Goal: Transaction & Acquisition: Purchase product/service

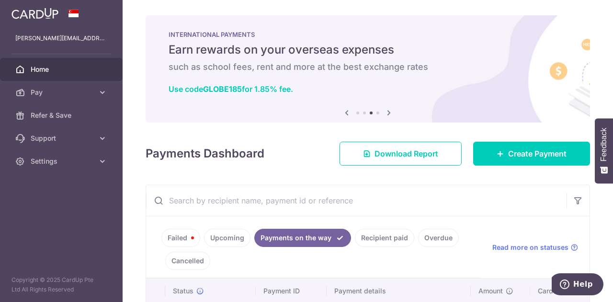
scroll to position [120, 0]
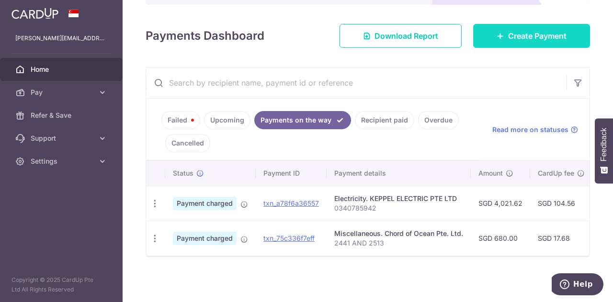
click at [530, 34] on span "Create Payment" at bounding box center [537, 35] width 58 height 11
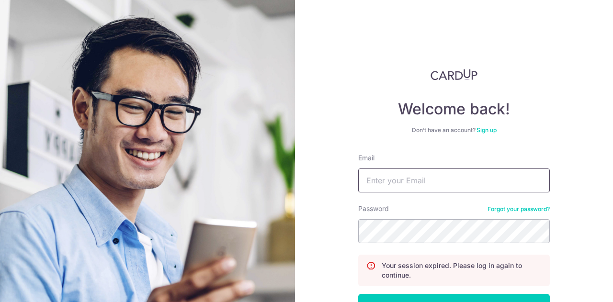
click at [412, 177] on input "Email" at bounding box center [454, 181] width 192 height 24
type input "[PERSON_NAME][EMAIL_ADDRESS][DOMAIN_NAME]"
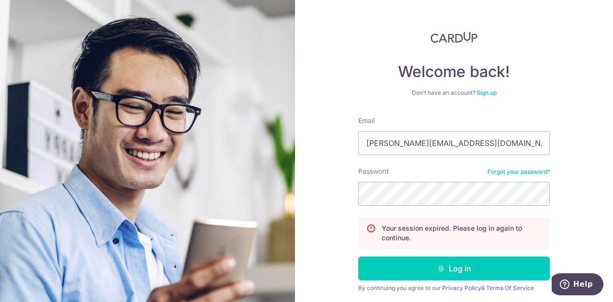
scroll to position [38, 0]
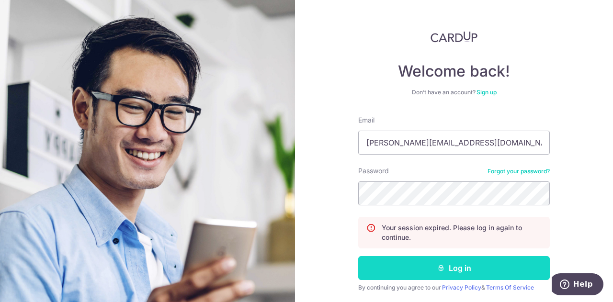
click at [437, 273] on button "Log in" at bounding box center [454, 268] width 192 height 24
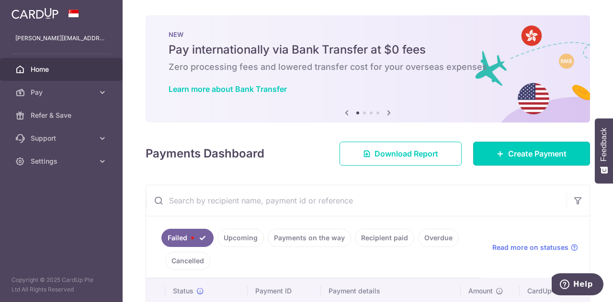
click at [528, 143] on link "Create Payment" at bounding box center [531, 154] width 117 height 24
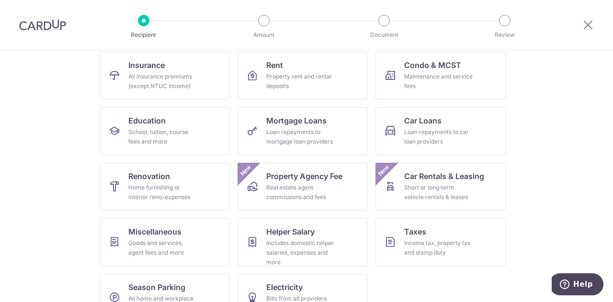
scroll to position [125, 0]
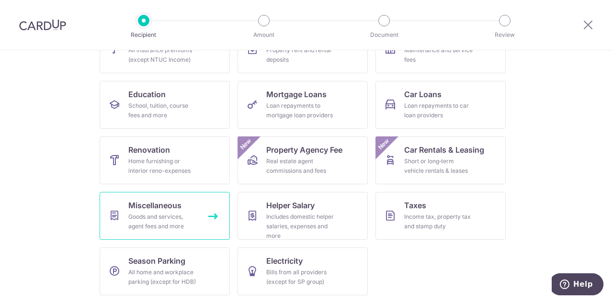
click at [212, 216] on link "Miscellaneous Goods and services, agent fees and more" at bounding box center [165, 216] width 130 height 48
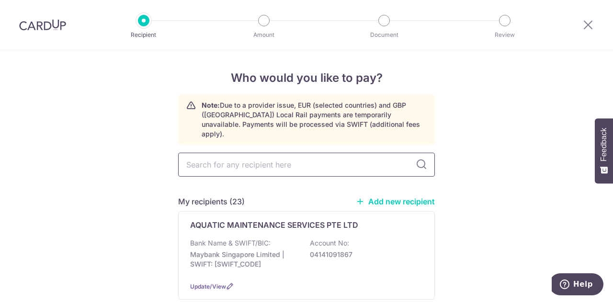
click at [271, 158] on input "text" at bounding box center [306, 165] width 257 height 24
type input "wings"
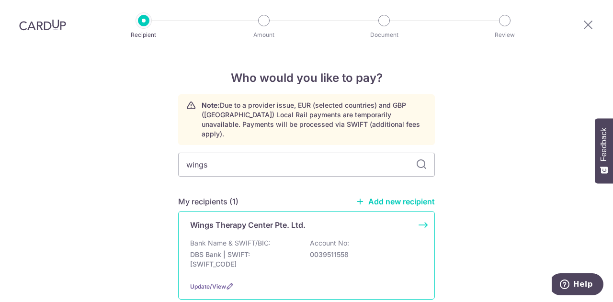
click at [261, 250] on p "DBS Bank | SWIFT: DBSSSGSGXXX" at bounding box center [243, 259] width 107 height 19
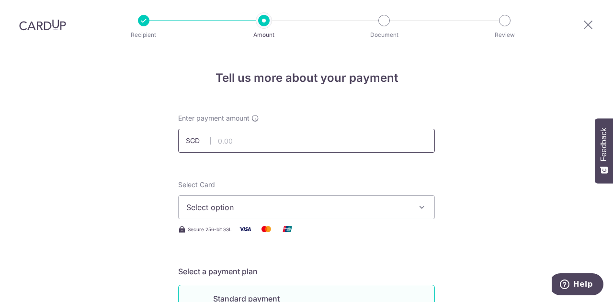
click at [310, 140] on input "text" at bounding box center [306, 141] width 257 height 24
type input "2,561.50"
click at [363, 219] on button "Select option" at bounding box center [306, 207] width 257 height 24
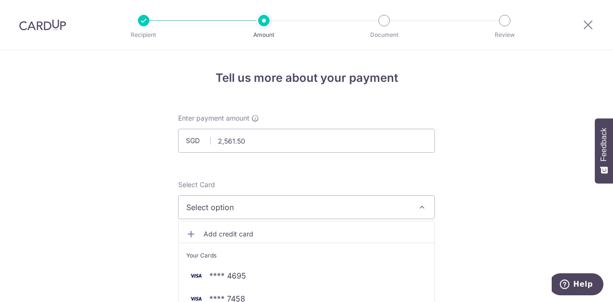
scroll to position [24, 0]
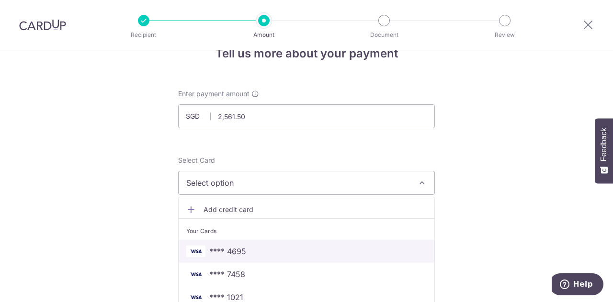
click at [256, 251] on span "**** 4695" at bounding box center [306, 251] width 240 height 11
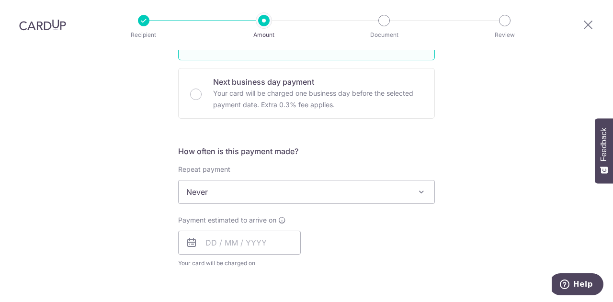
scroll to position [302, 0]
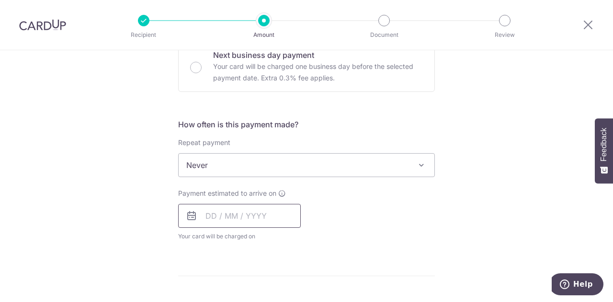
click at [260, 213] on input "text" at bounding box center [239, 216] width 123 height 24
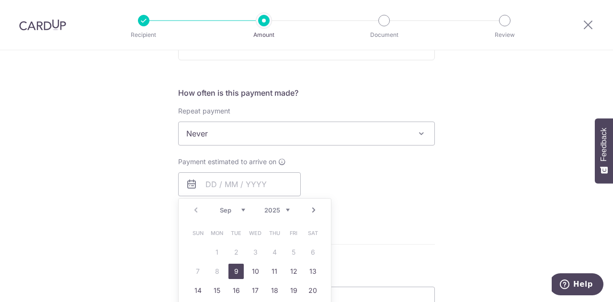
click at [234, 273] on link "9" at bounding box center [235, 271] width 15 height 15
type input "09/09/2025"
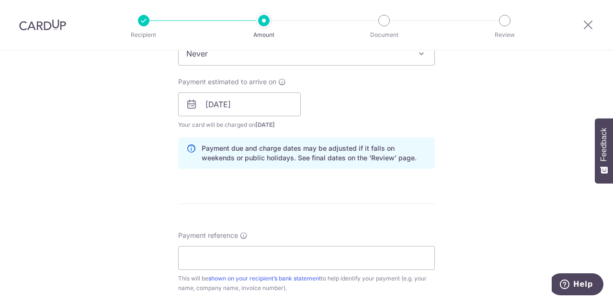
scroll to position [472, 0]
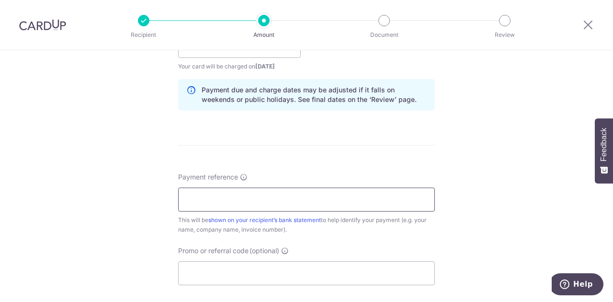
click at [295, 198] on input "Payment reference" at bounding box center [306, 200] width 257 height 24
paste input "WINGS9534"
type input "WINGS9534"
click at [302, 268] on input "Promo or referral code (optional)" at bounding box center [306, 273] width 257 height 24
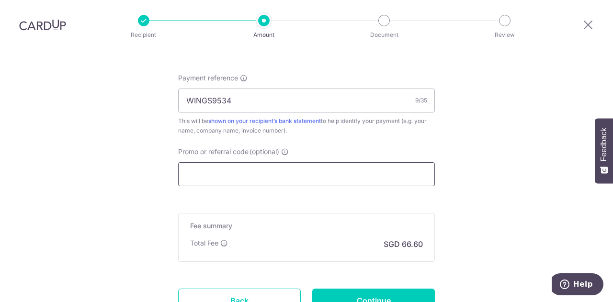
scroll to position [651, 0]
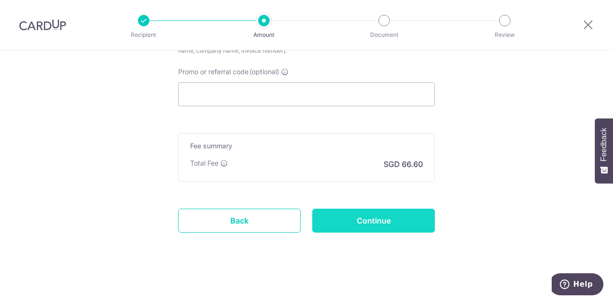
click at [398, 215] on input "Continue" at bounding box center [373, 221] width 123 height 24
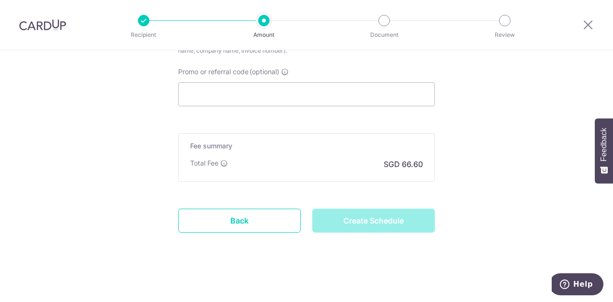
type input "Create Schedule"
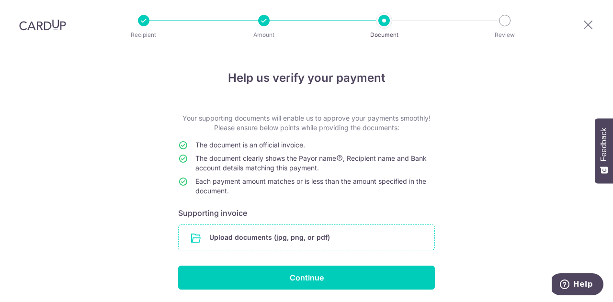
click at [368, 234] on input "file" at bounding box center [307, 237] width 256 height 25
click at [319, 239] on input "file" at bounding box center [307, 237] width 256 height 25
click at [291, 240] on input "file" at bounding box center [307, 237] width 256 height 25
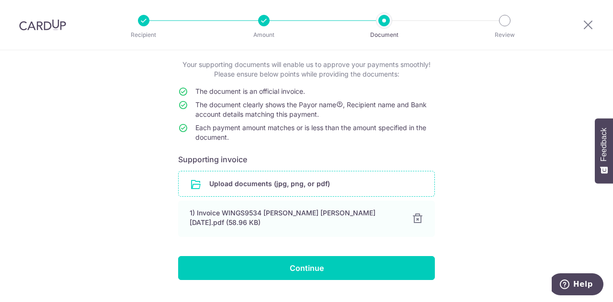
scroll to position [56, 0]
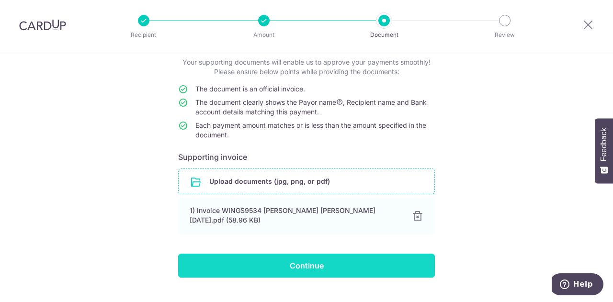
click at [329, 265] on input "Continue" at bounding box center [306, 266] width 257 height 24
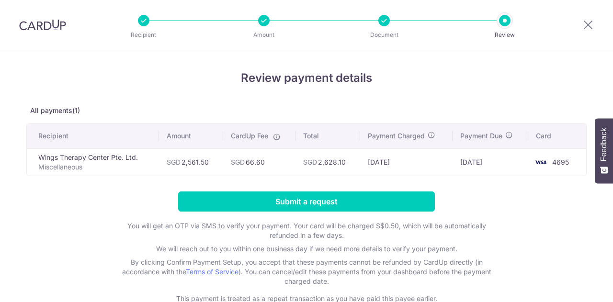
click at [328, 194] on input "Submit a request" at bounding box center [306, 202] width 257 height 20
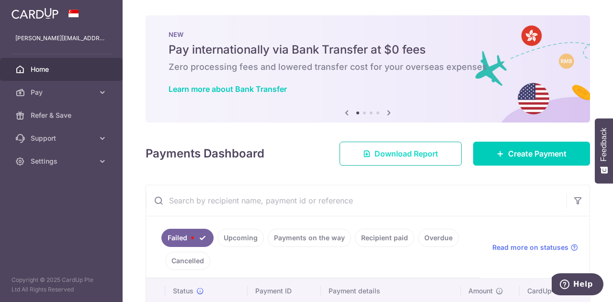
scroll to position [85, 0]
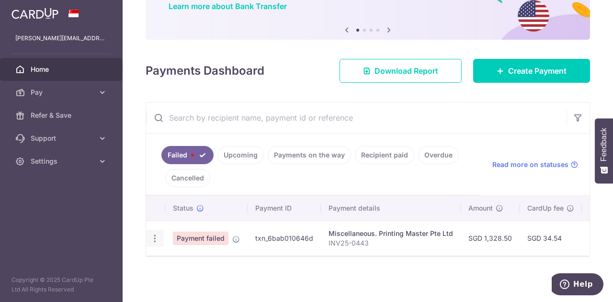
click at [157, 237] on icon "button" at bounding box center [155, 239] width 10 height 10
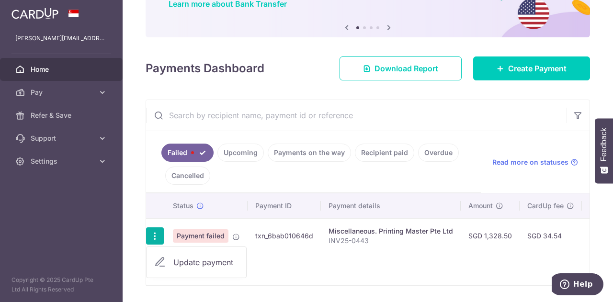
click at [196, 260] on span "Update payment" at bounding box center [205, 262] width 65 height 11
radio input "true"
type input "1,328.50"
type input "INV25-0443"
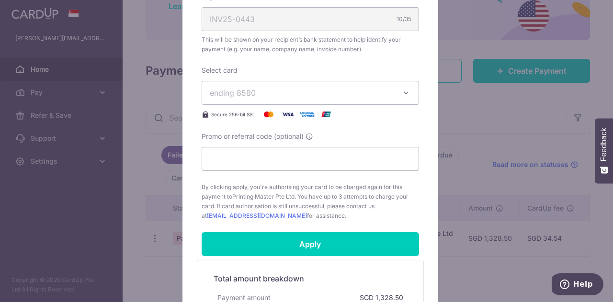
scroll to position [320, 0]
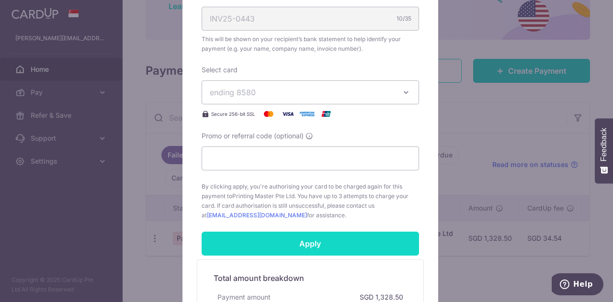
click at [305, 237] on input "Apply" at bounding box center [310, 244] width 217 height 24
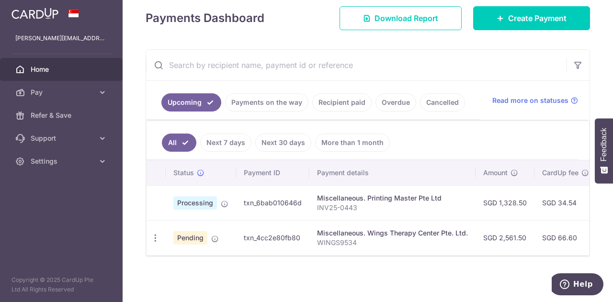
scroll to position [0, 256]
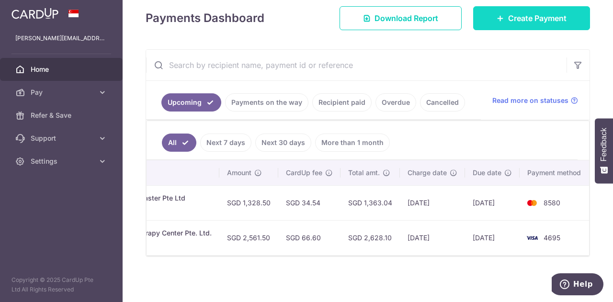
click at [536, 18] on span "Create Payment" at bounding box center [537, 17] width 58 height 11
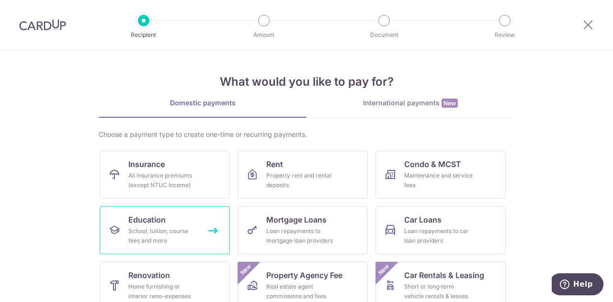
scroll to position [125, 0]
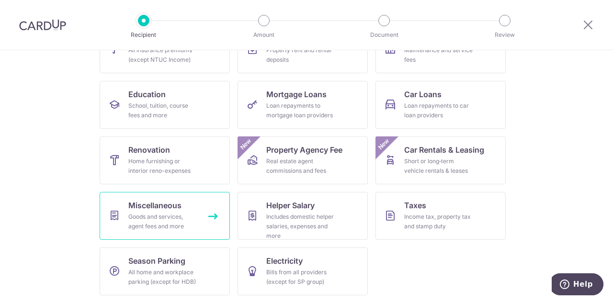
click at [170, 216] on div "Goods and services, agent fees and more" at bounding box center [162, 221] width 69 height 19
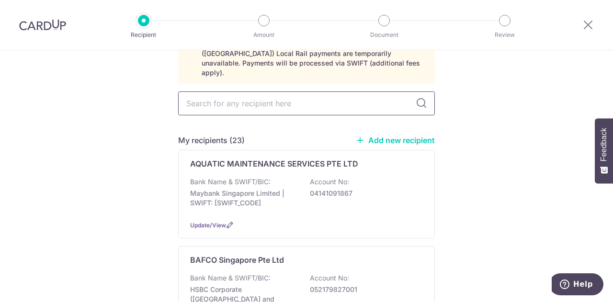
click at [304, 91] on input "text" at bounding box center [306, 103] width 257 height 24
type input "printing"
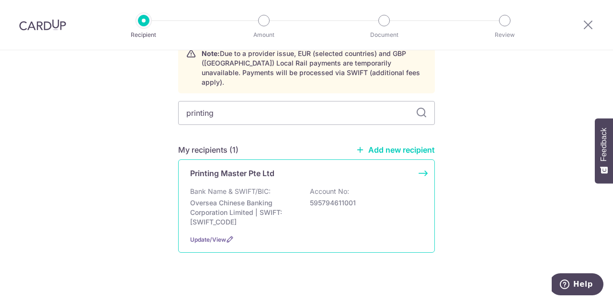
click at [267, 200] on p "Oversea Chinese Banking Corporation Limited | SWIFT: OCBCSGSGXXX" at bounding box center [243, 212] width 107 height 29
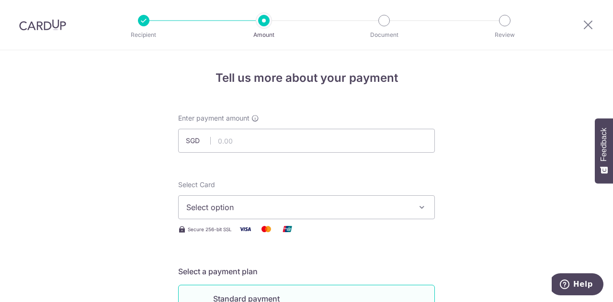
drag, startPoint x: 28, startPoint y: 21, endPoint x: 336, endPoint y: 47, distance: 309.5
click at [28, 21] on img at bounding box center [42, 24] width 47 height 11
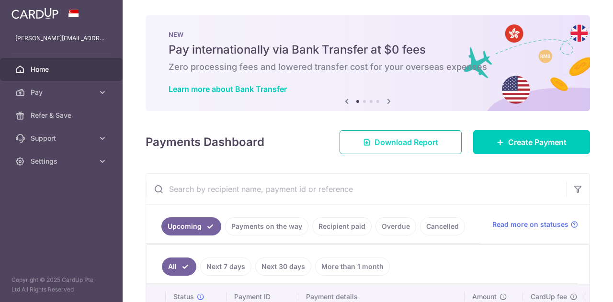
scroll to position [90, 0]
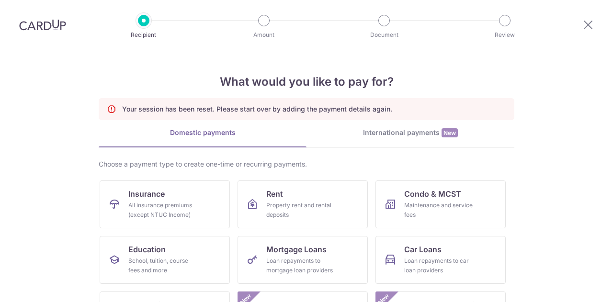
click at [54, 25] on img at bounding box center [42, 24] width 47 height 11
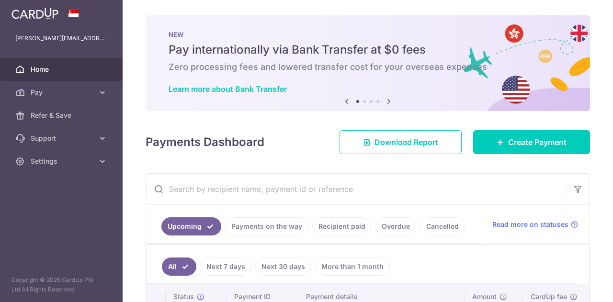
click at [295, 231] on link "Payments on the way" at bounding box center [266, 226] width 83 height 18
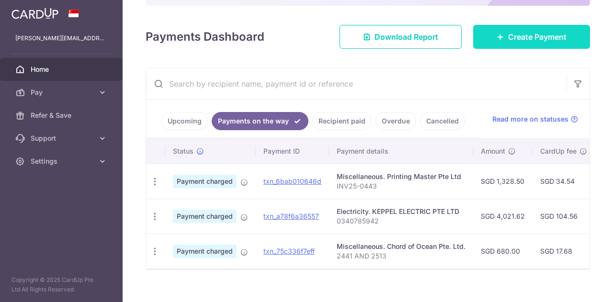
click at [487, 38] on link "Create Payment" at bounding box center [531, 37] width 117 height 24
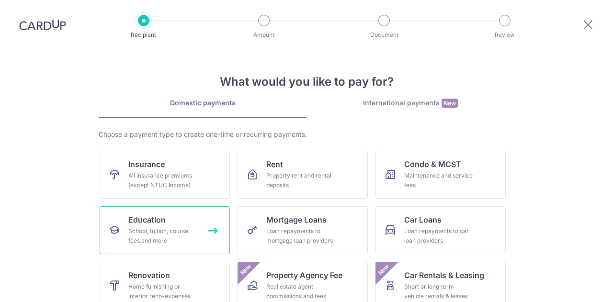
scroll to position [125, 0]
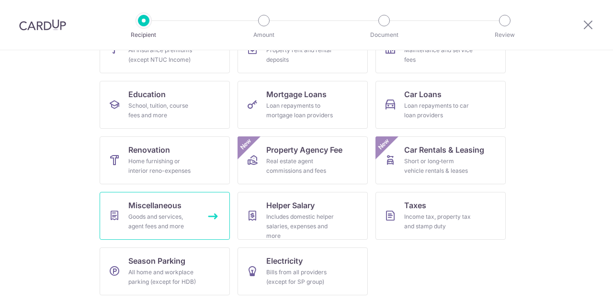
click at [139, 207] on span "Miscellaneous" at bounding box center [154, 205] width 53 height 11
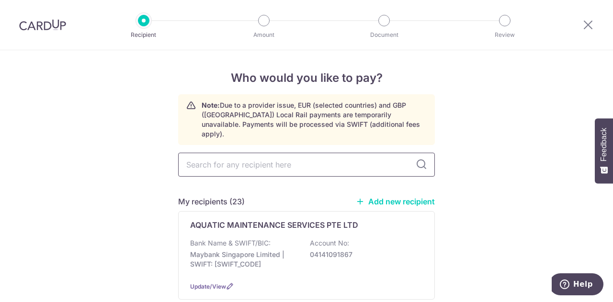
click at [281, 156] on input "text" at bounding box center [306, 165] width 257 height 24
type input "pri"
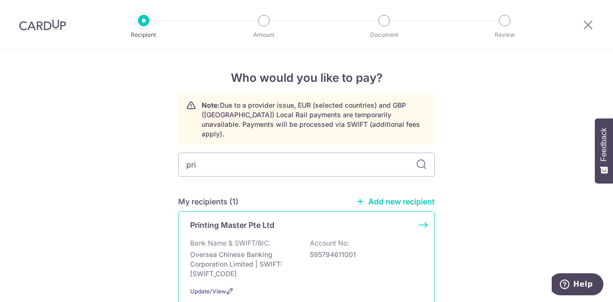
click at [286, 250] on p "Oversea Chinese Banking Corporation Limited | SWIFT: [SWIFT_CODE]" at bounding box center [243, 264] width 107 height 29
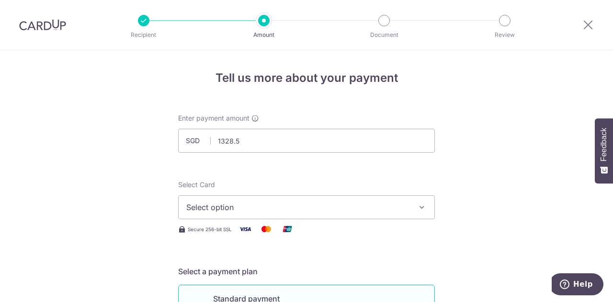
type input "1,328.50"
click at [359, 212] on span "Select option" at bounding box center [297, 207] width 223 height 11
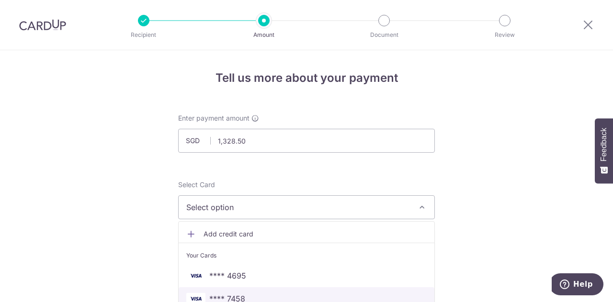
scroll to position [68, 0]
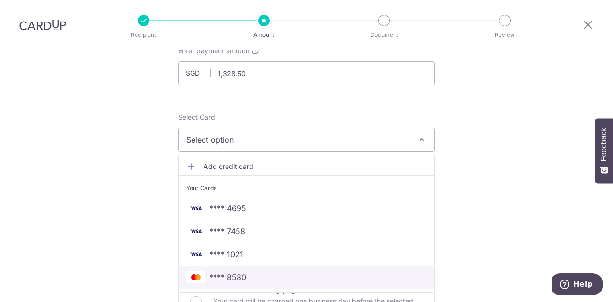
click at [271, 280] on span "**** 8580" at bounding box center [306, 276] width 240 height 11
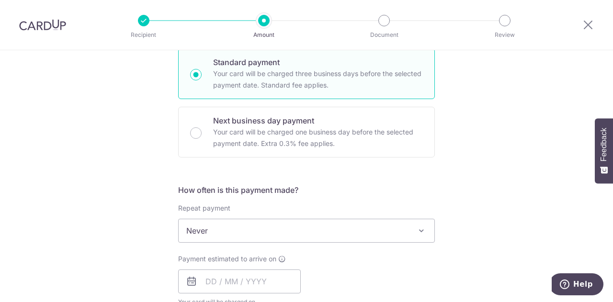
scroll to position [237, 0]
click at [233, 285] on input "text" at bounding box center [239, 281] width 123 height 24
click at [142, 249] on div "Tell us more about your payment Enter payment amount SGD 1,328.50 1328.50 Selec…" at bounding box center [306, 246] width 613 height 866
click at [249, 290] on input "text" at bounding box center [239, 281] width 123 height 24
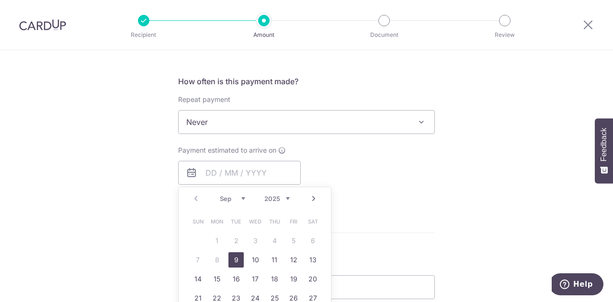
click at [233, 259] on link "9" at bounding box center [235, 259] width 15 height 15
type input "09/09/2025"
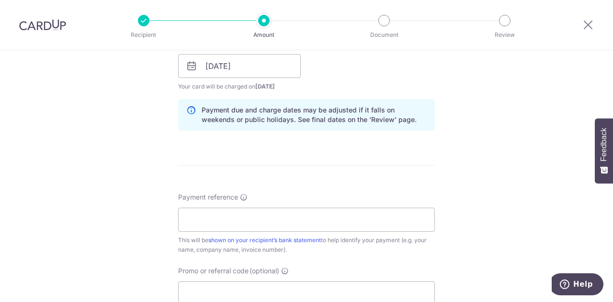
scroll to position [490, 0]
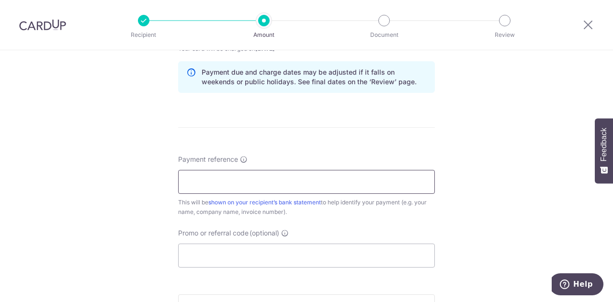
click at [261, 178] on input "Payment reference" at bounding box center [306, 182] width 257 height 24
type input "INV25-0443"
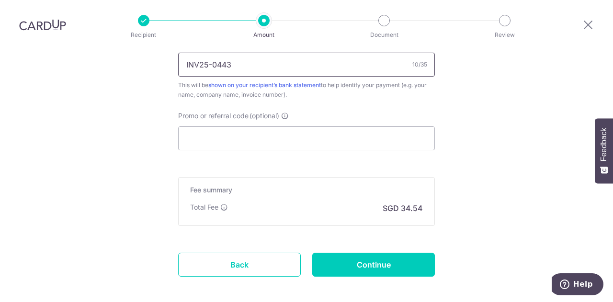
scroll to position [615, 0]
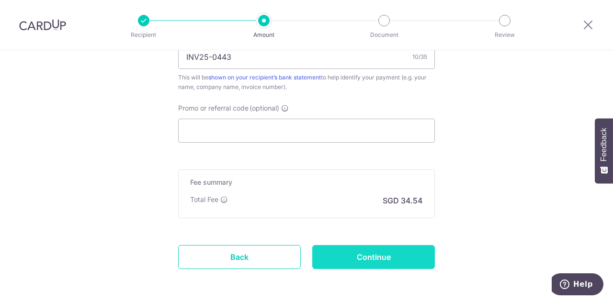
click at [376, 257] on input "Continue" at bounding box center [373, 257] width 123 height 24
type input "Create Schedule"
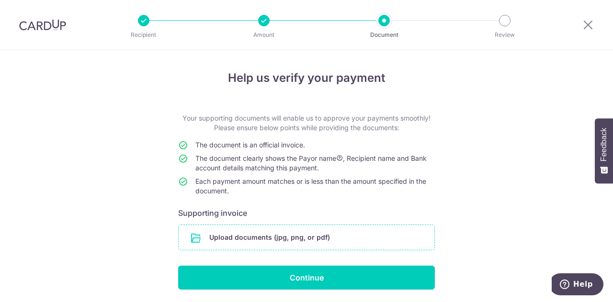
click at [360, 249] on input "file" at bounding box center [307, 237] width 256 height 25
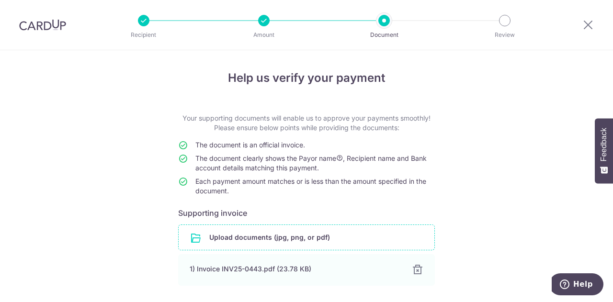
scroll to position [71, 0]
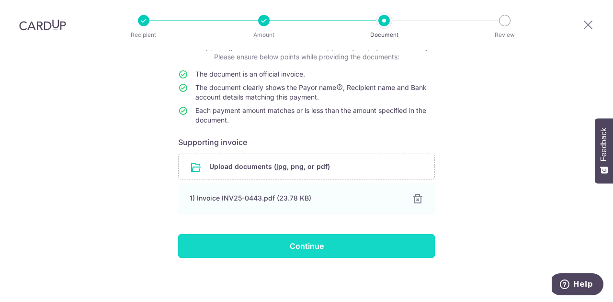
click at [338, 245] on input "Continue" at bounding box center [306, 246] width 257 height 24
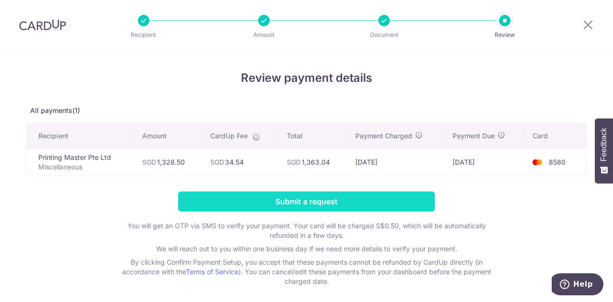
click at [378, 192] on input "Submit a request" at bounding box center [306, 202] width 257 height 20
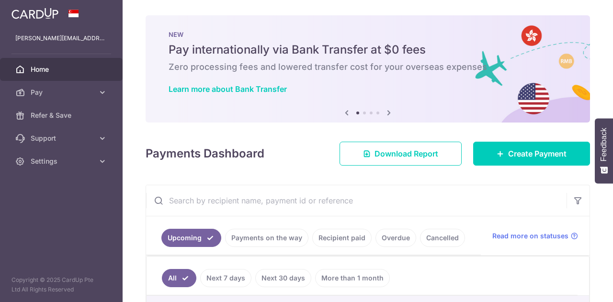
scroll to position [137, 0]
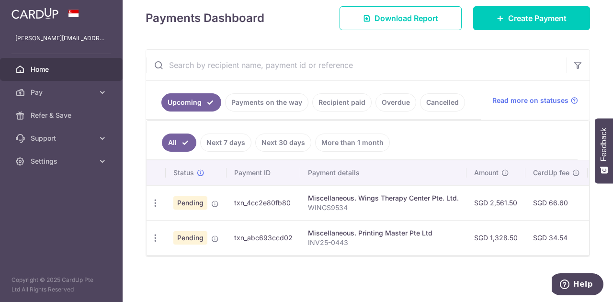
click at [271, 97] on link "Payments on the way" at bounding box center [266, 102] width 83 height 18
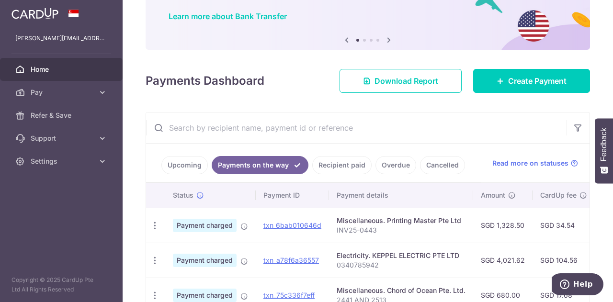
scroll to position [132, 0]
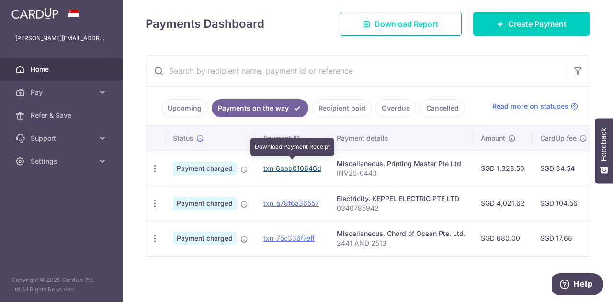
drag, startPoint x: 304, startPoint y: 162, endPoint x: 349, endPoint y: 31, distance: 138.7
click at [304, 164] on link "txn_6bab010646d" at bounding box center [292, 168] width 58 height 8
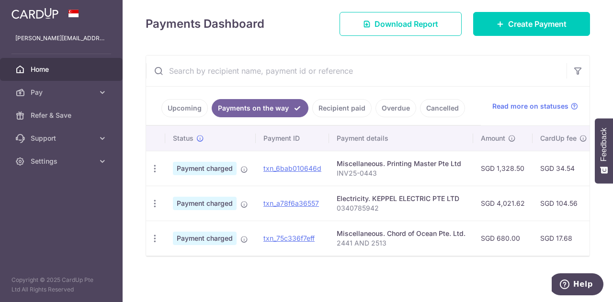
click at [181, 107] on link "Upcoming" at bounding box center [184, 108] width 46 height 18
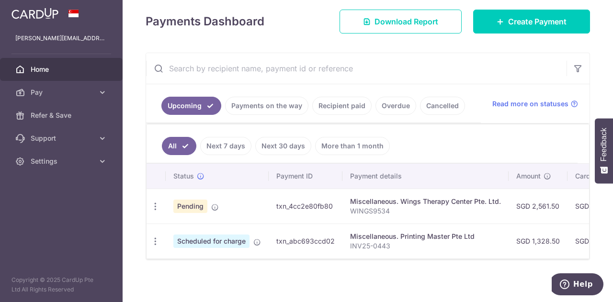
click at [341, 105] on link "Recipient paid" at bounding box center [341, 106] width 59 height 18
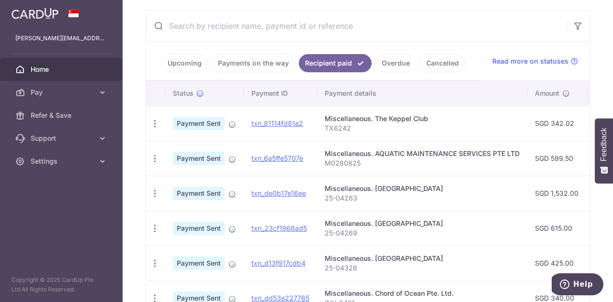
scroll to position [171, 0]
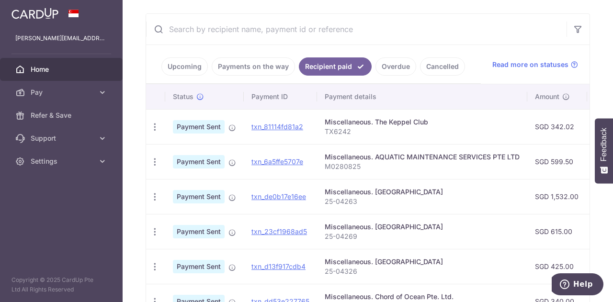
click at [183, 71] on link "Upcoming" at bounding box center [184, 66] width 46 height 18
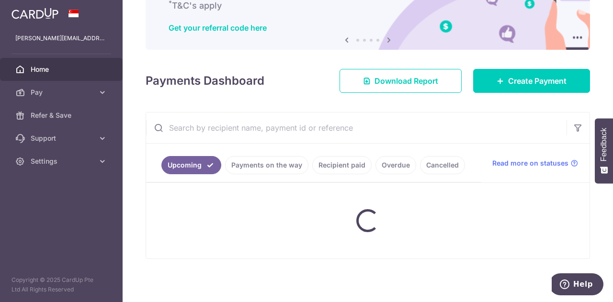
scroll to position [137, 0]
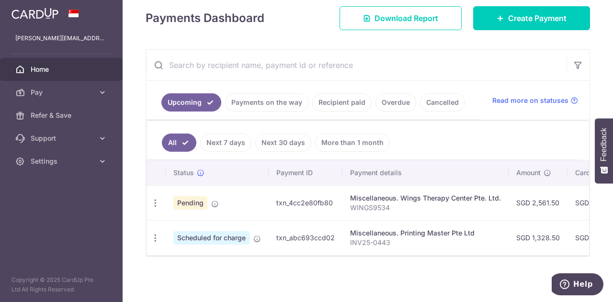
click at [256, 101] on link "Payments on the way" at bounding box center [266, 102] width 83 height 18
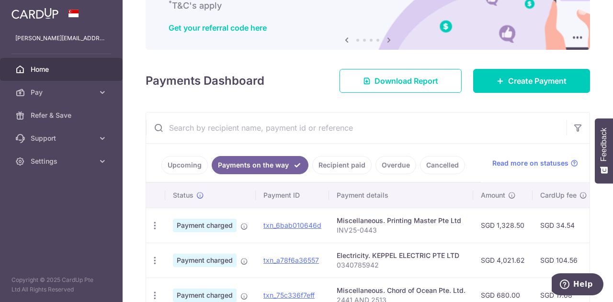
scroll to position [132, 0]
